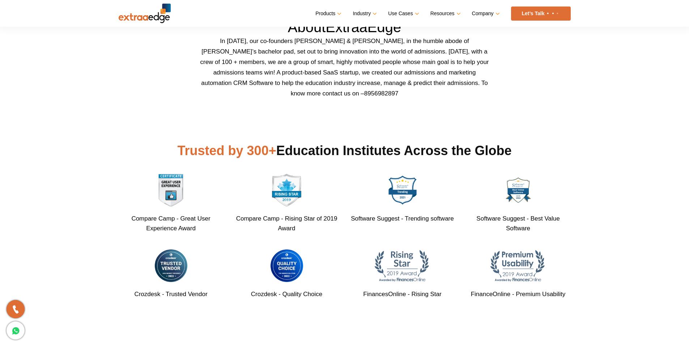
scroll to position [253, 0]
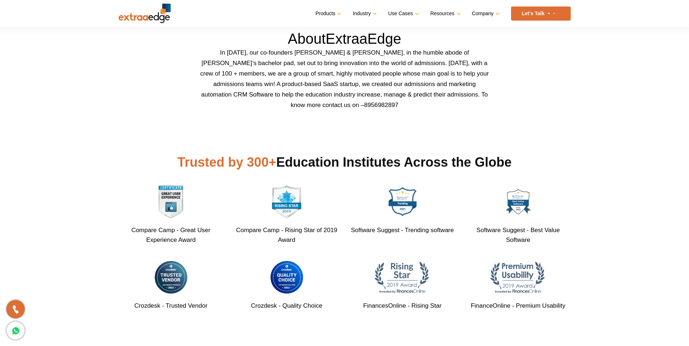
drag, startPoint x: 176, startPoint y: 161, endPoint x: 396, endPoint y: 161, distance: 219.5
click at [528, 167] on h2 "Trusted by 300+ Education Institutes Across the Globe" at bounding box center [345, 162] width 452 height 17
click at [138, 140] on div "About ExtraaEdge In [DATE], our co-founders [PERSON_NAME] & [PERSON_NAME], in t…" at bounding box center [344, 178] width 463 height 297
drag, startPoint x: 85, startPoint y: 189, endPoint x: 144, endPoint y: 152, distance: 70.0
click at [85, 189] on section "About ExtraaEdge In [DATE], our co-founders [PERSON_NAME] & [PERSON_NAME], in t…" at bounding box center [344, 157] width 689 height 341
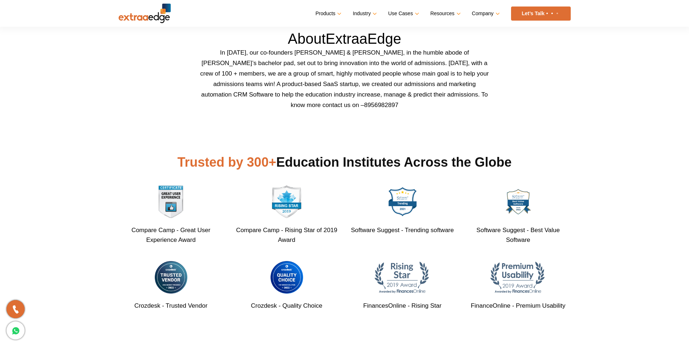
click at [86, 193] on section "About ExtraaEdge In [DATE], our co-founders [PERSON_NAME] & [PERSON_NAME], in t…" at bounding box center [344, 157] width 689 height 341
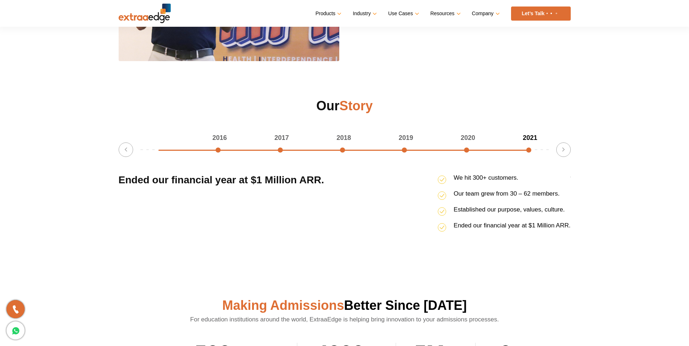
scroll to position [904, 0]
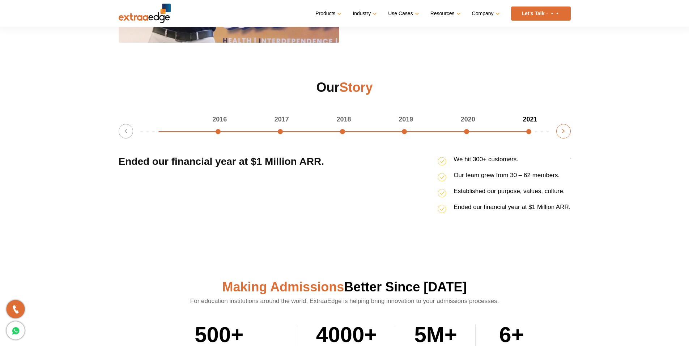
click at [560, 130] on button "Next" at bounding box center [563, 131] width 14 height 14
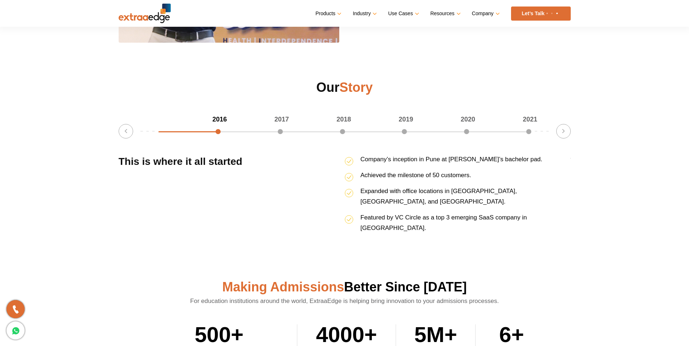
click at [118, 132] on div "Our Story 2016 2017 2018 2019 2020 2021 16.666666666666664% completed Previous …" at bounding box center [344, 159] width 463 height 160
click at [131, 132] on button "Previous" at bounding box center [126, 131] width 14 height 14
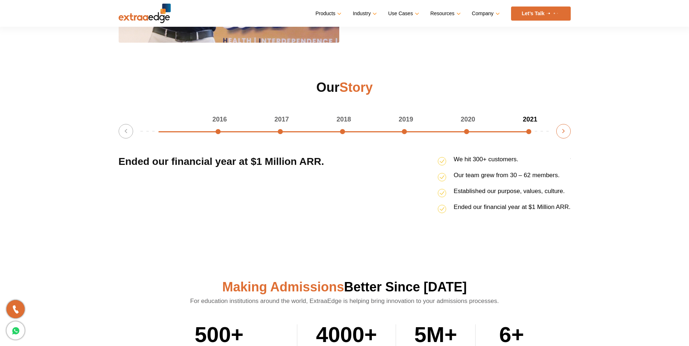
click at [564, 132] on button "Next" at bounding box center [563, 131] width 14 height 14
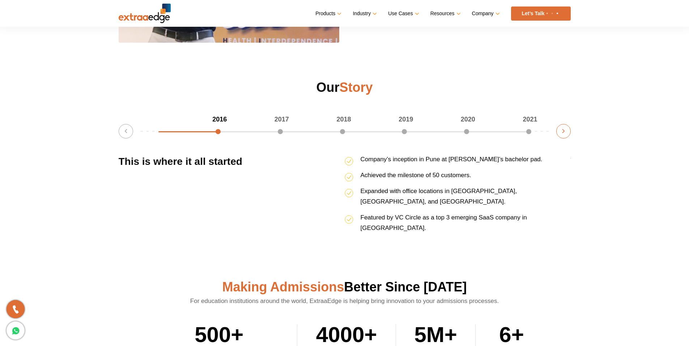
click at [564, 132] on button "Next" at bounding box center [563, 131] width 14 height 14
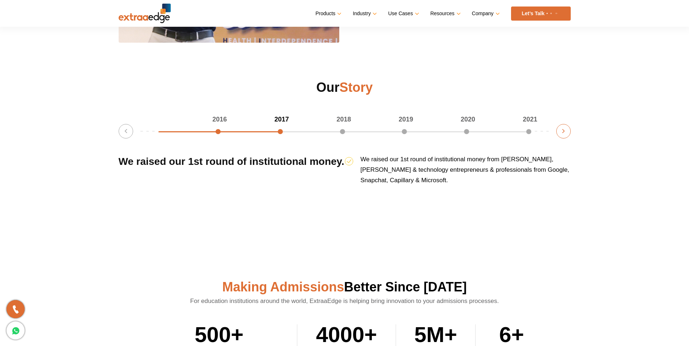
click at [564, 132] on button "Next" at bounding box center [563, 131] width 14 height 14
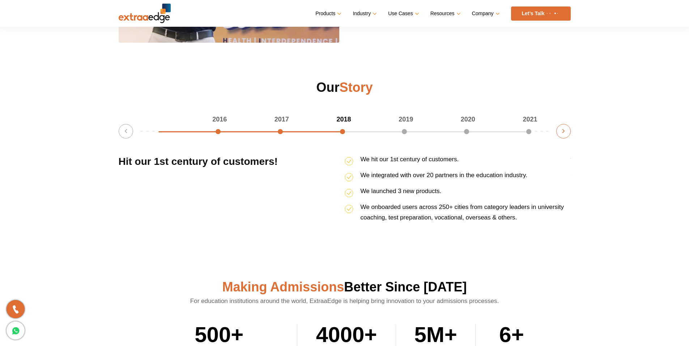
click at [564, 132] on button "Next" at bounding box center [563, 131] width 14 height 14
click at [563, 133] on button "Next" at bounding box center [563, 131] width 14 height 14
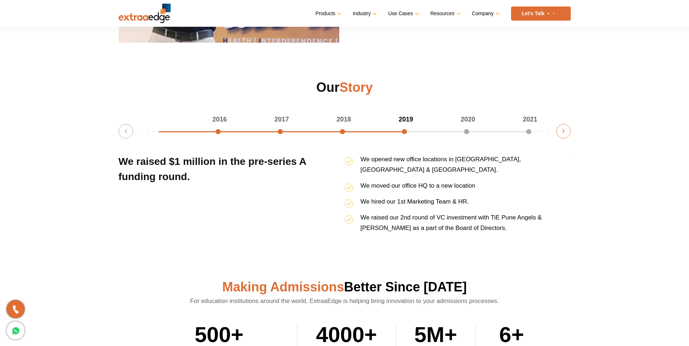
click at [563, 133] on button "Next" at bounding box center [563, 131] width 14 height 14
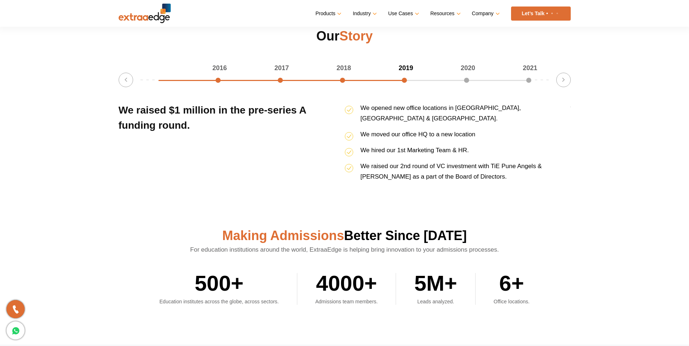
scroll to position [1085, 0]
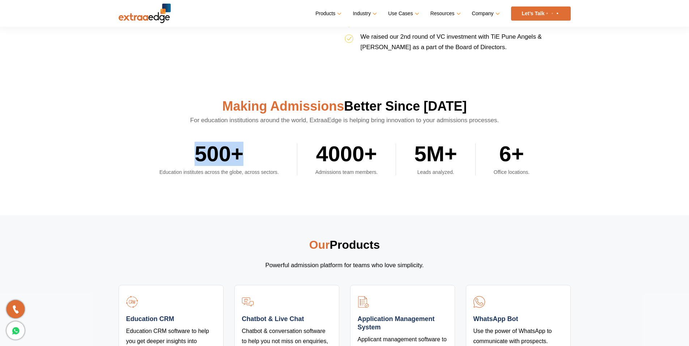
drag, startPoint x: 180, startPoint y: 150, endPoint x: 254, endPoint y: 150, distance: 74.1
click at [254, 150] on h2 "500+" at bounding box center [218, 156] width 119 height 25
drag, startPoint x: 220, startPoint y: 228, endPoint x: 257, endPoint y: 205, distance: 43.7
click at [220, 237] on h2 "Our Products" at bounding box center [345, 248] width 452 height 23
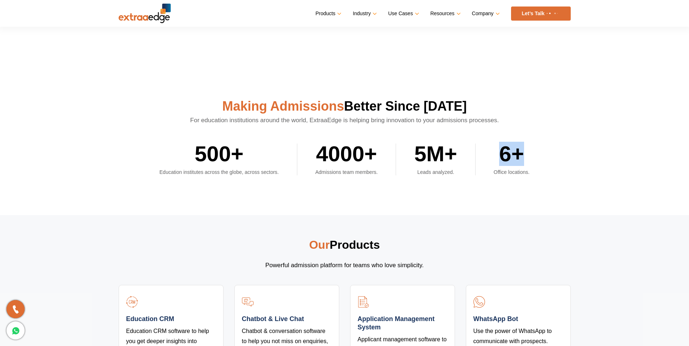
drag, startPoint x: 497, startPoint y: 142, endPoint x: 538, endPoint y: 142, distance: 40.9
click at [538, 142] on ul "500+ Education institutes across the globe, across sectors. 4000+ Admissions te…" at bounding box center [345, 150] width 452 height 50
click at [512, 192] on section "Making Admissions Better Since [DATE] For education institutions around the wor…" at bounding box center [344, 136] width 689 height 157
drag, startPoint x: 417, startPoint y: 138, endPoint x: 458, endPoint y: 138, distance: 41.2
click at [458, 144] on li "5M+ Leads analyzed." at bounding box center [444, 160] width 61 height 32
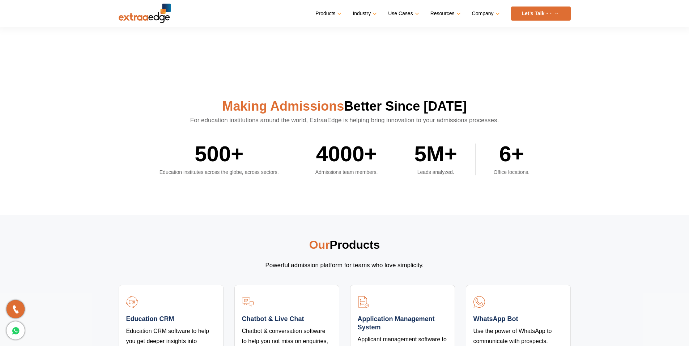
click at [461, 237] on h2 "Our Products" at bounding box center [345, 248] width 452 height 23
